Goal: Information Seeking & Learning: Learn about a topic

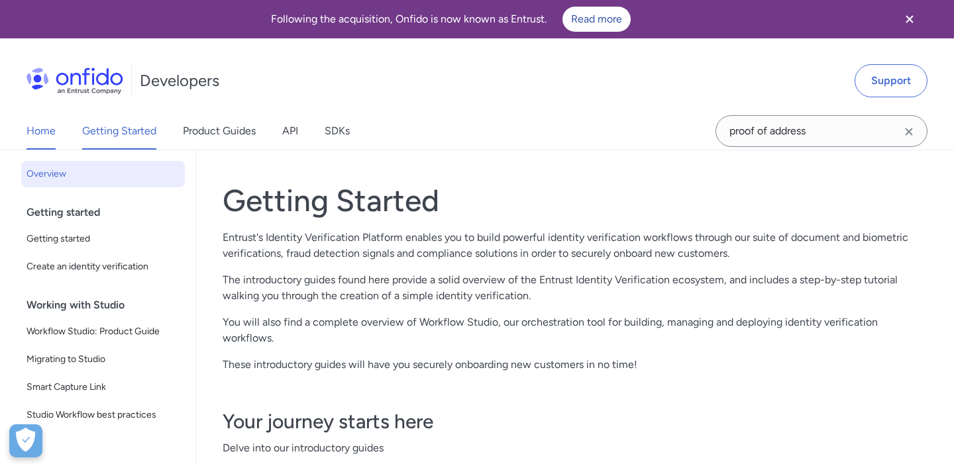
click at [48, 130] on link "Home" at bounding box center [40, 131] width 29 height 37
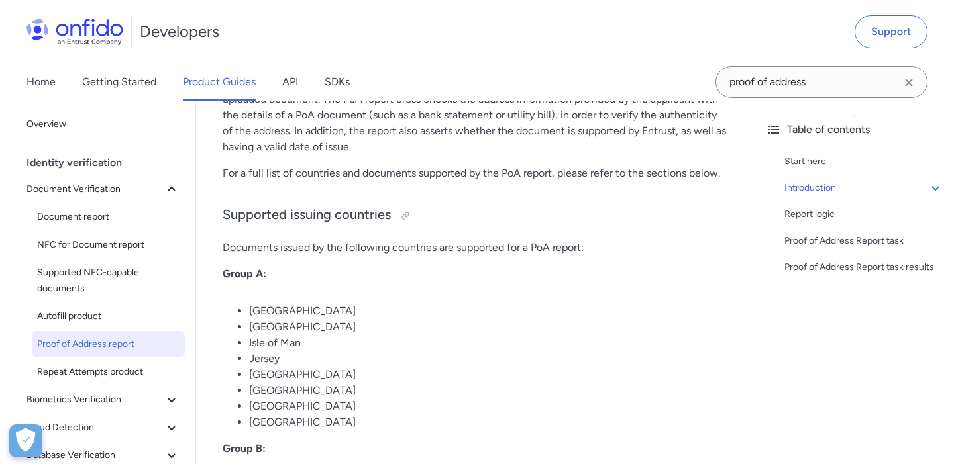
scroll to position [609, 0]
